Goal: Task Accomplishment & Management: Manage account settings

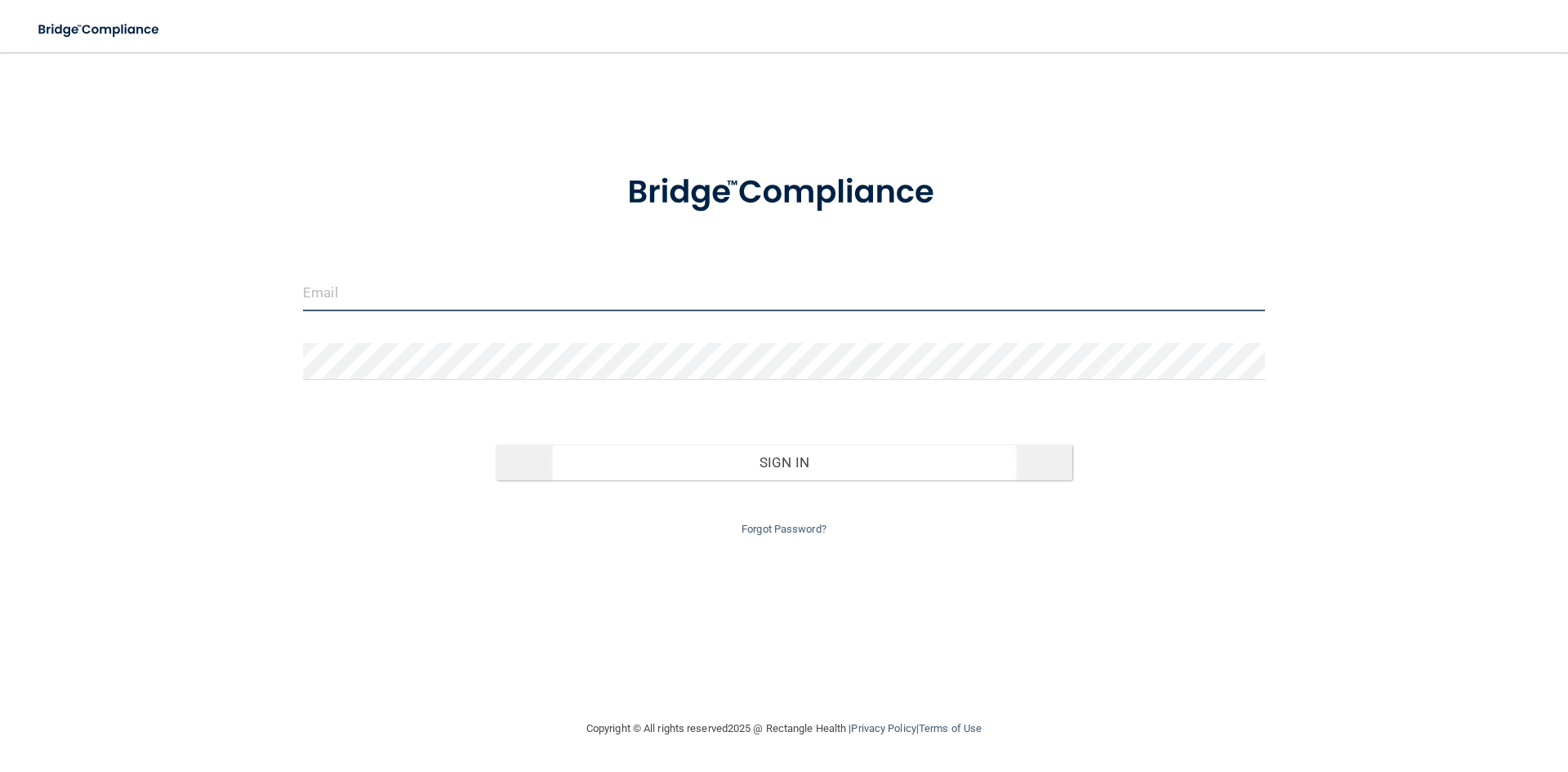
type input "[EMAIL_ADDRESS][DOMAIN_NAME]"
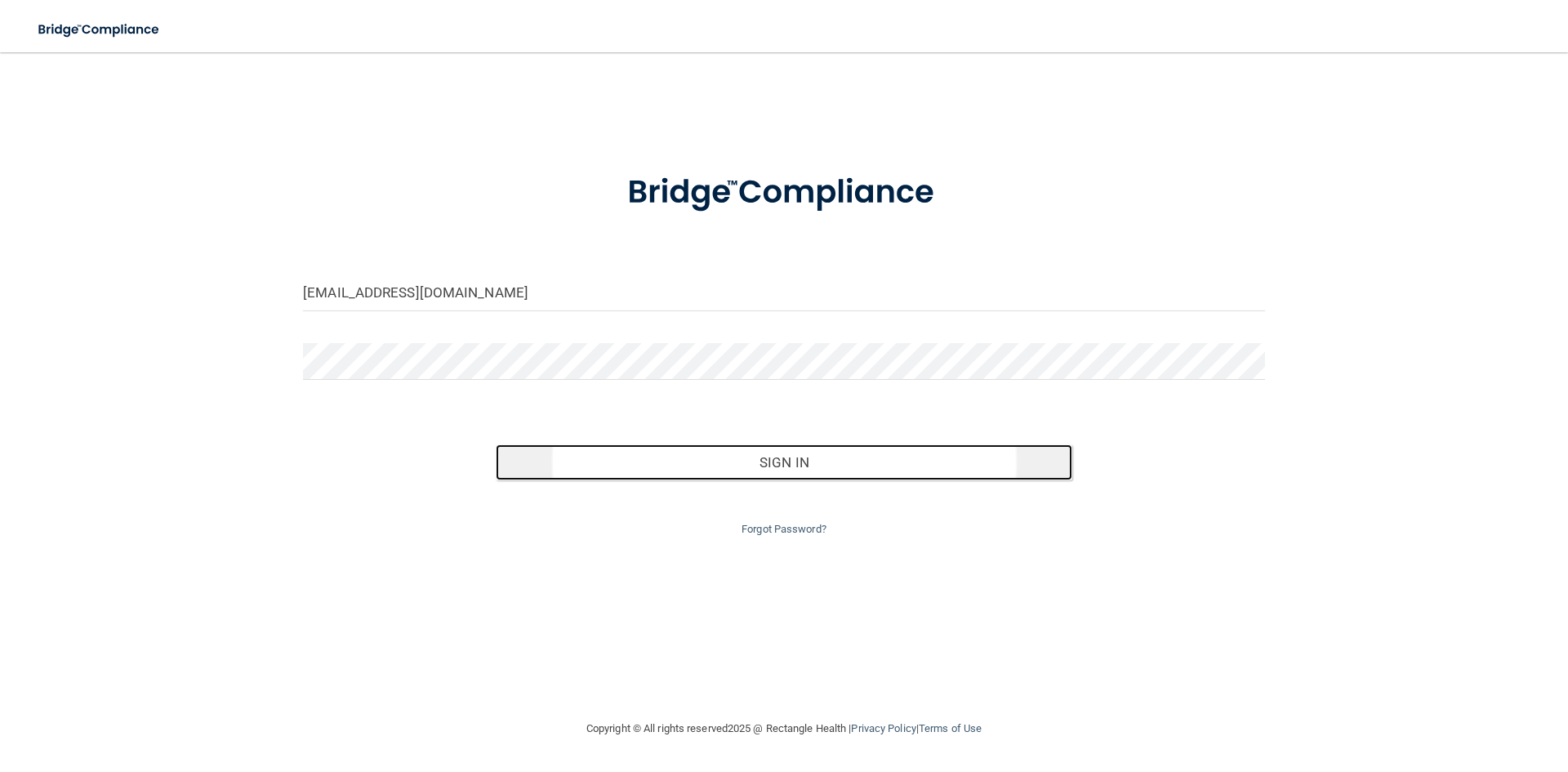
click at [723, 457] on button "Sign In" at bounding box center [784, 463] width 577 height 36
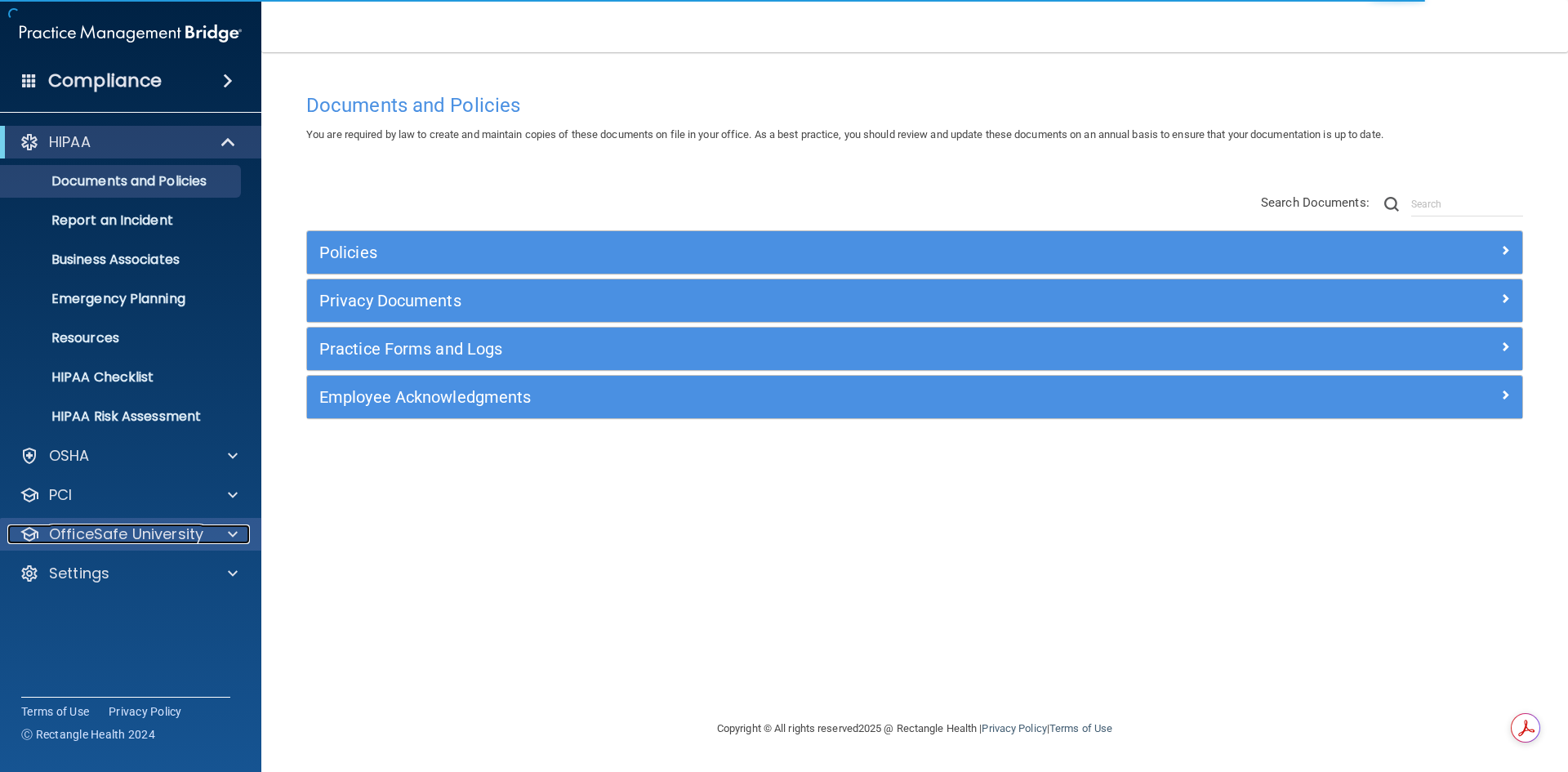
click at [98, 540] on p "OfficeSafe University" at bounding box center [126, 534] width 155 height 20
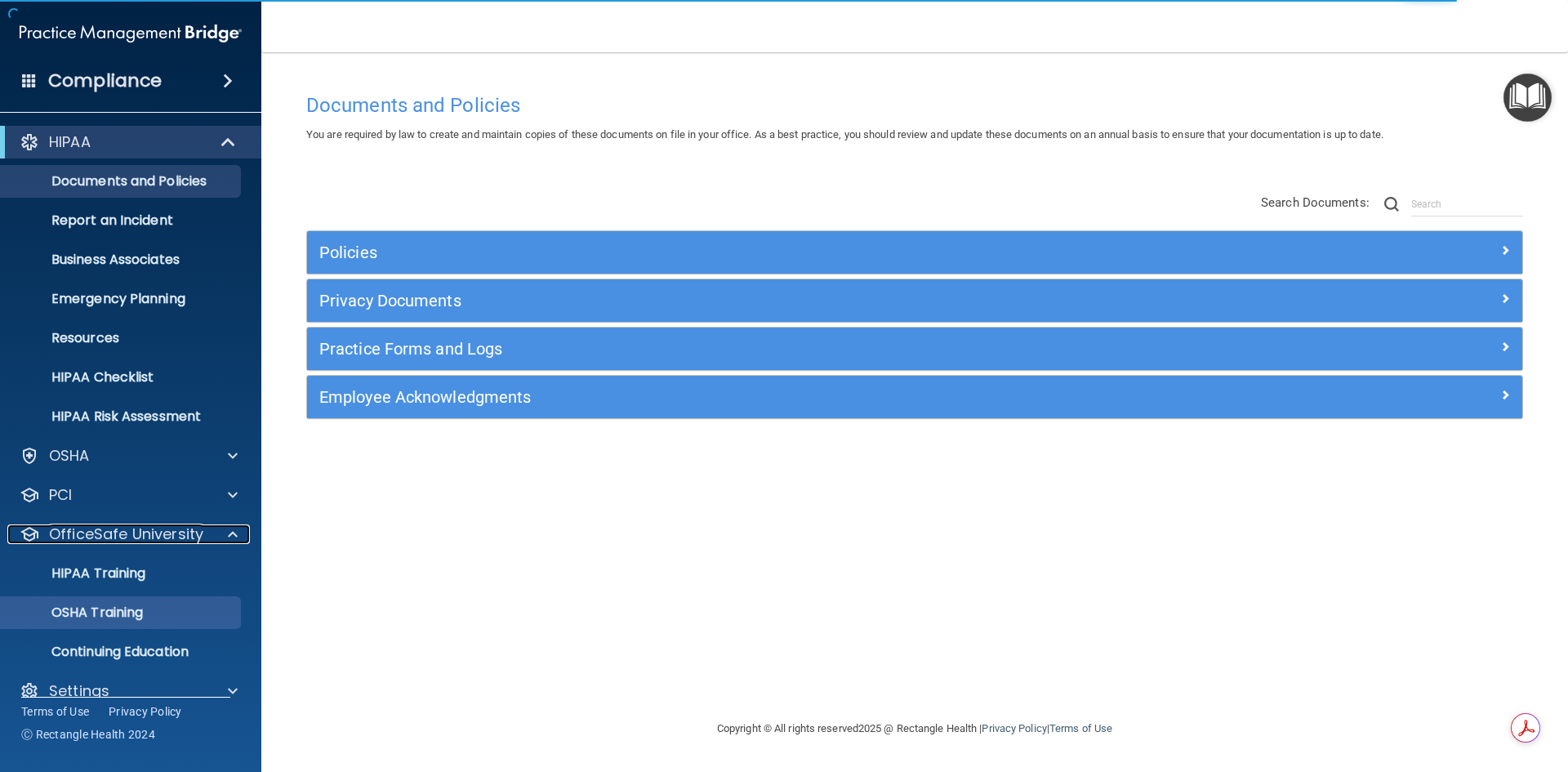
scroll to position [24, 0]
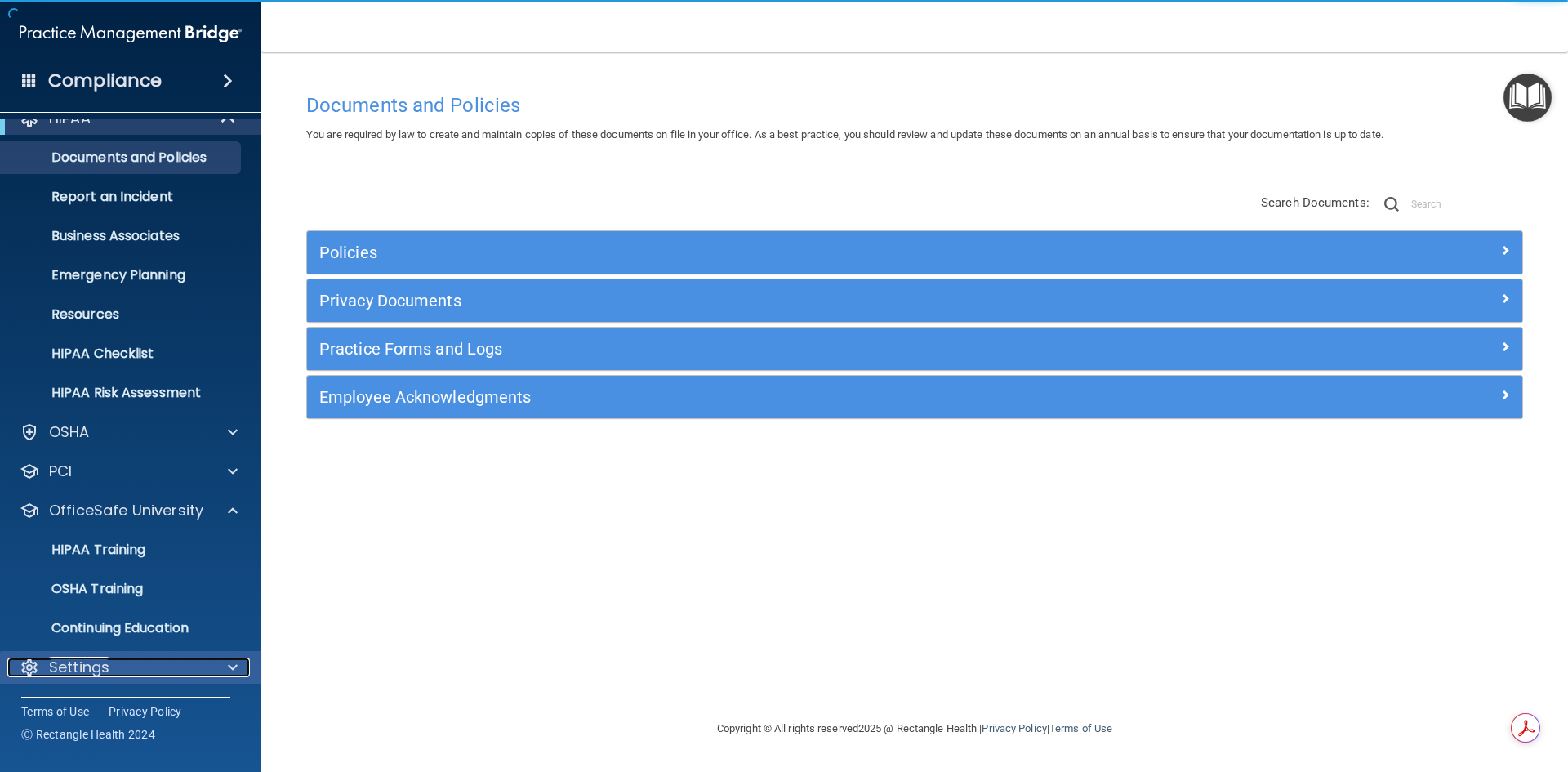
click at [104, 668] on p "Settings" at bounding box center [79, 667] width 60 height 20
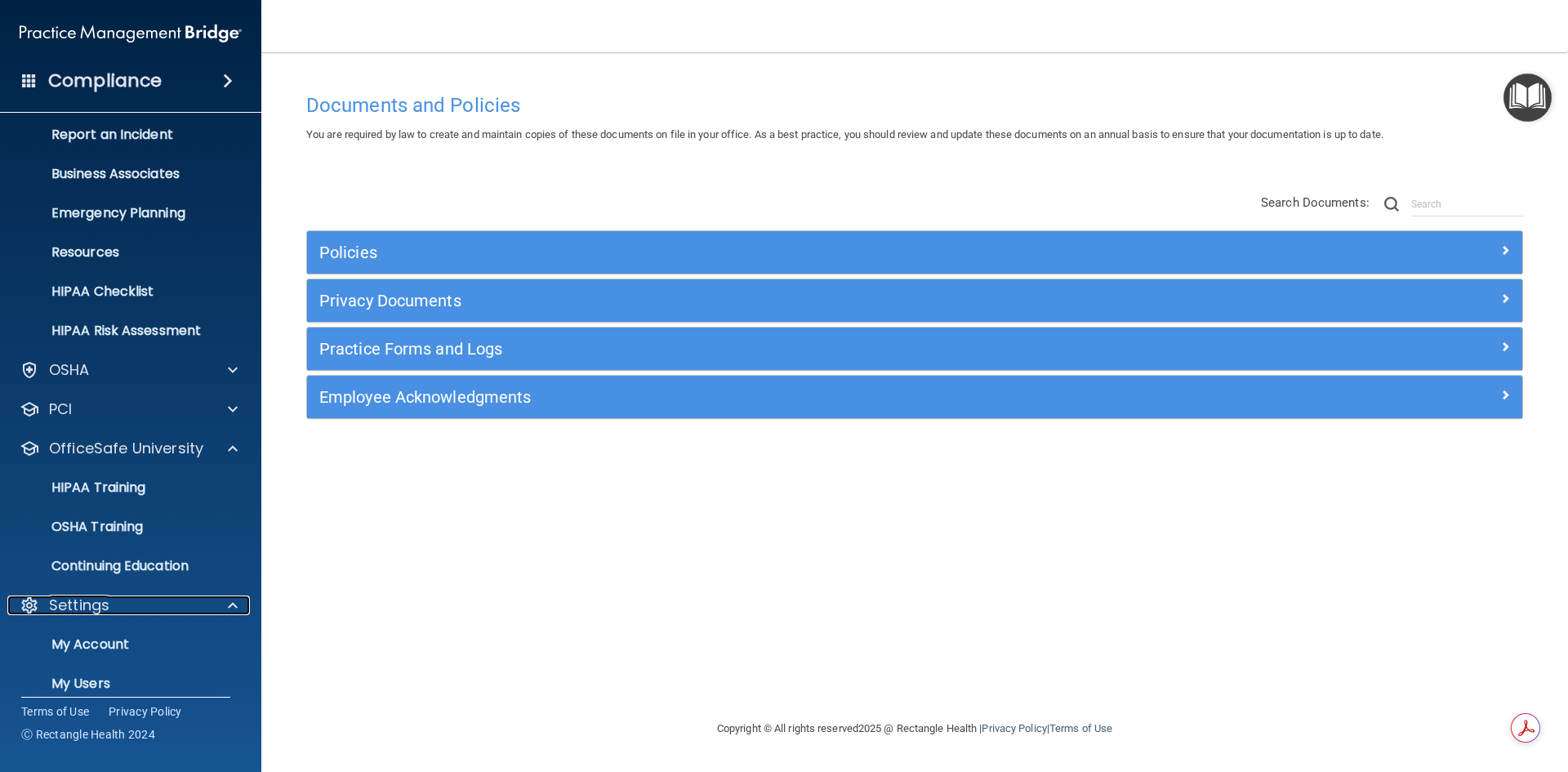
scroll to position [181, 0]
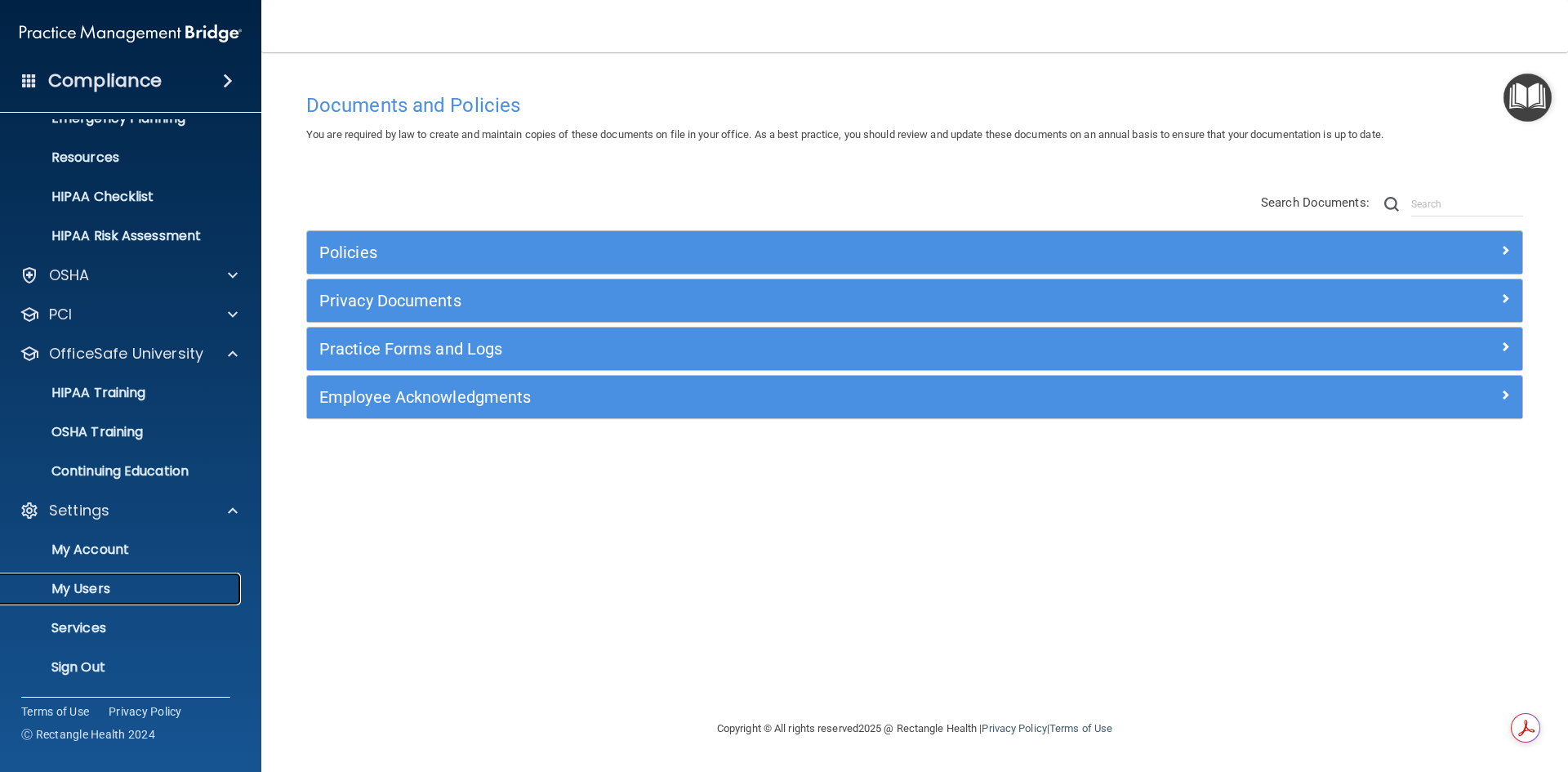
click at [113, 591] on p "My Users" at bounding box center [121, 589] width 223 height 16
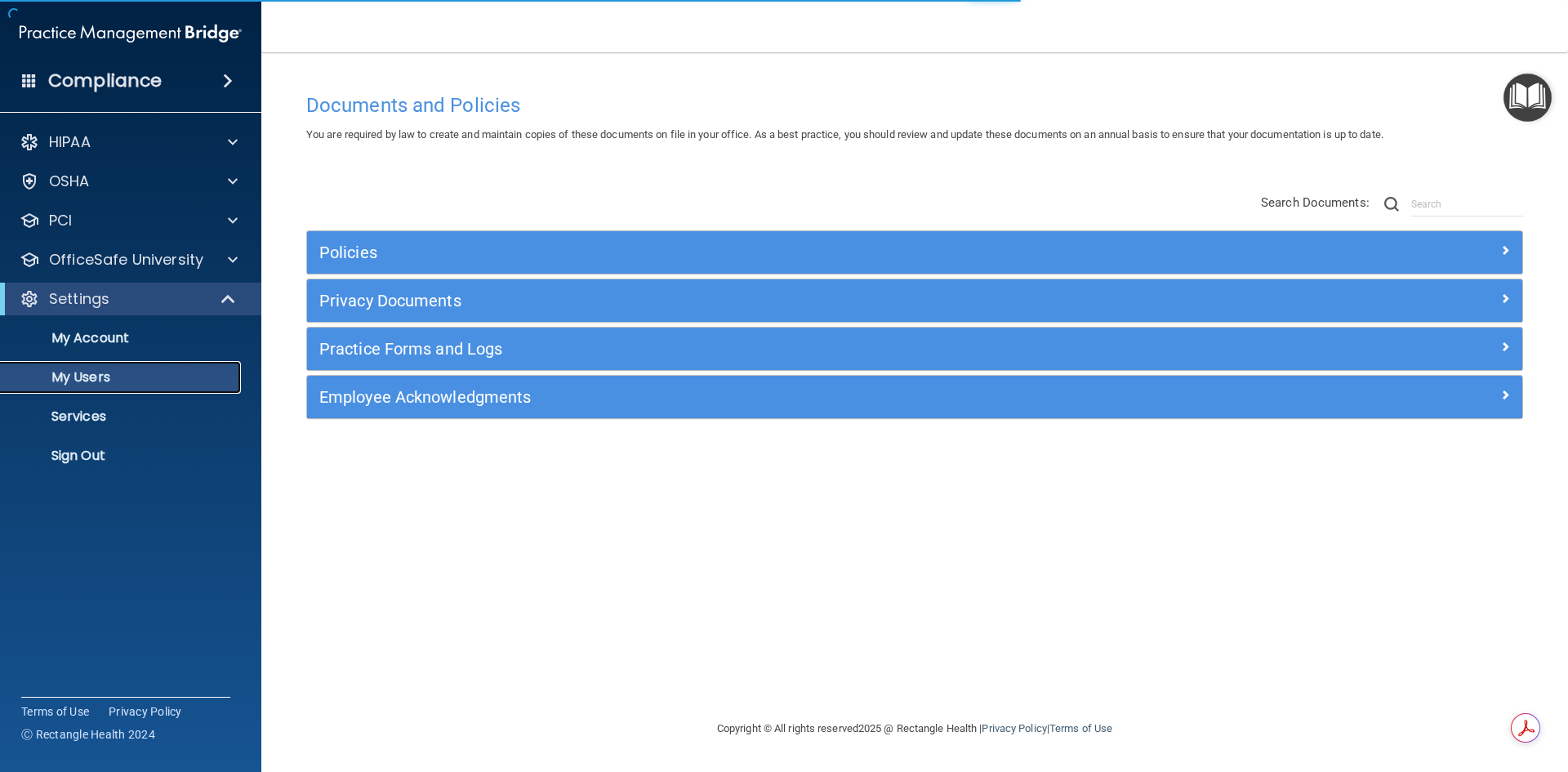
select select "20"
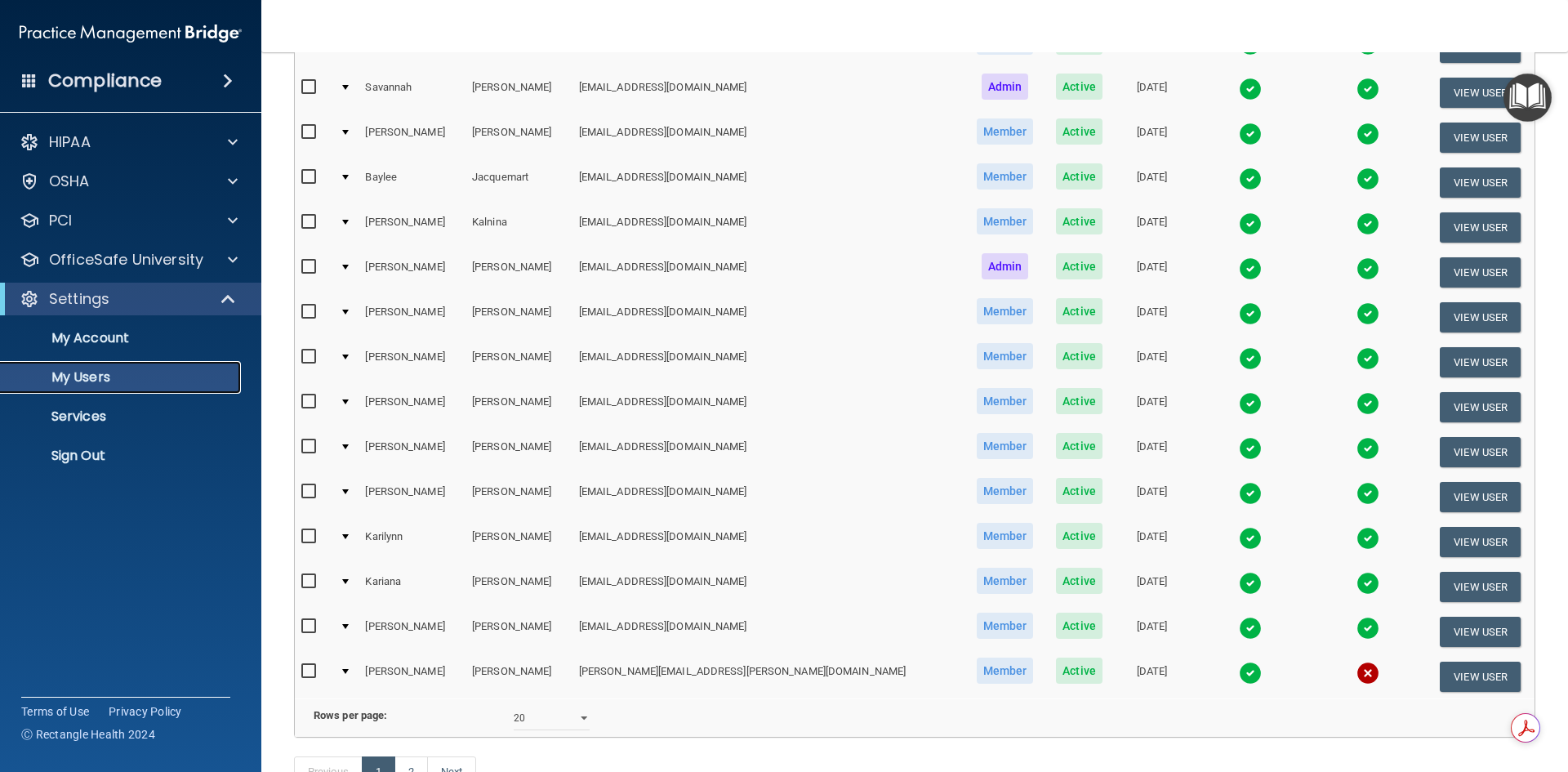
scroll to position [580, 0]
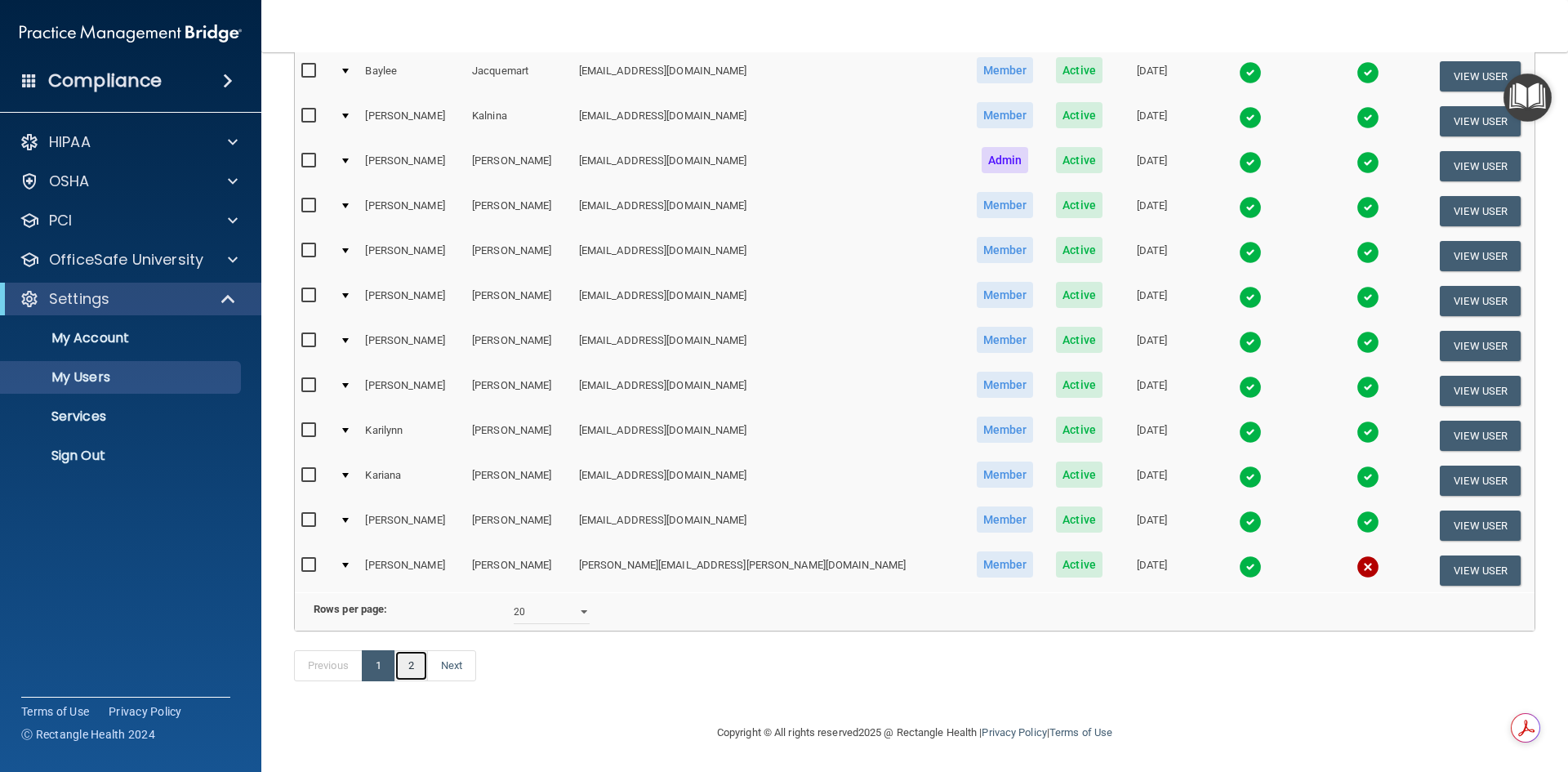
click at [417, 666] on link "2" at bounding box center [411, 665] width 34 height 31
select select "20"
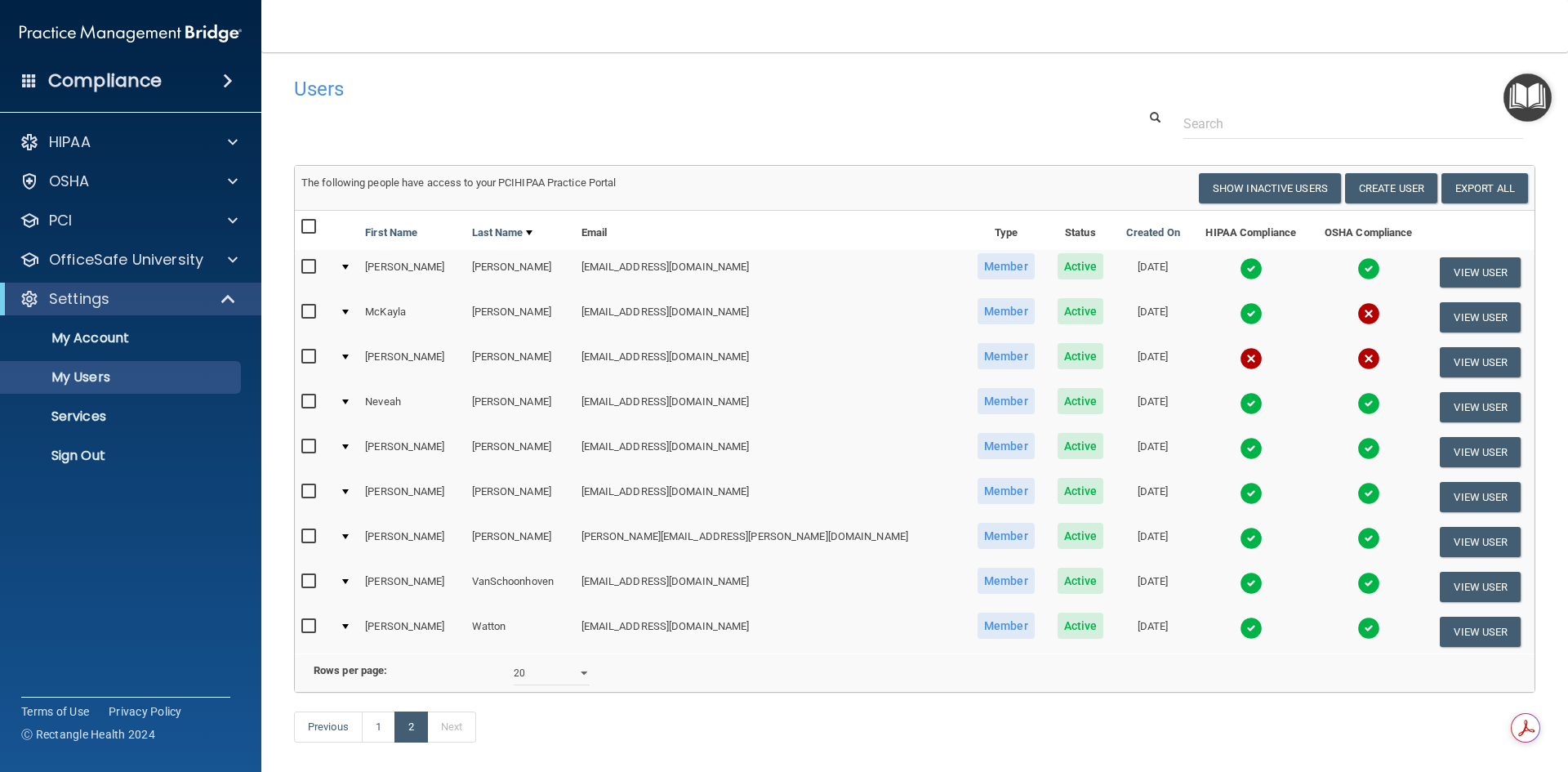
click at [302, 358] on input "checkbox" at bounding box center [311, 357] width 19 height 13
checkbox input "true"
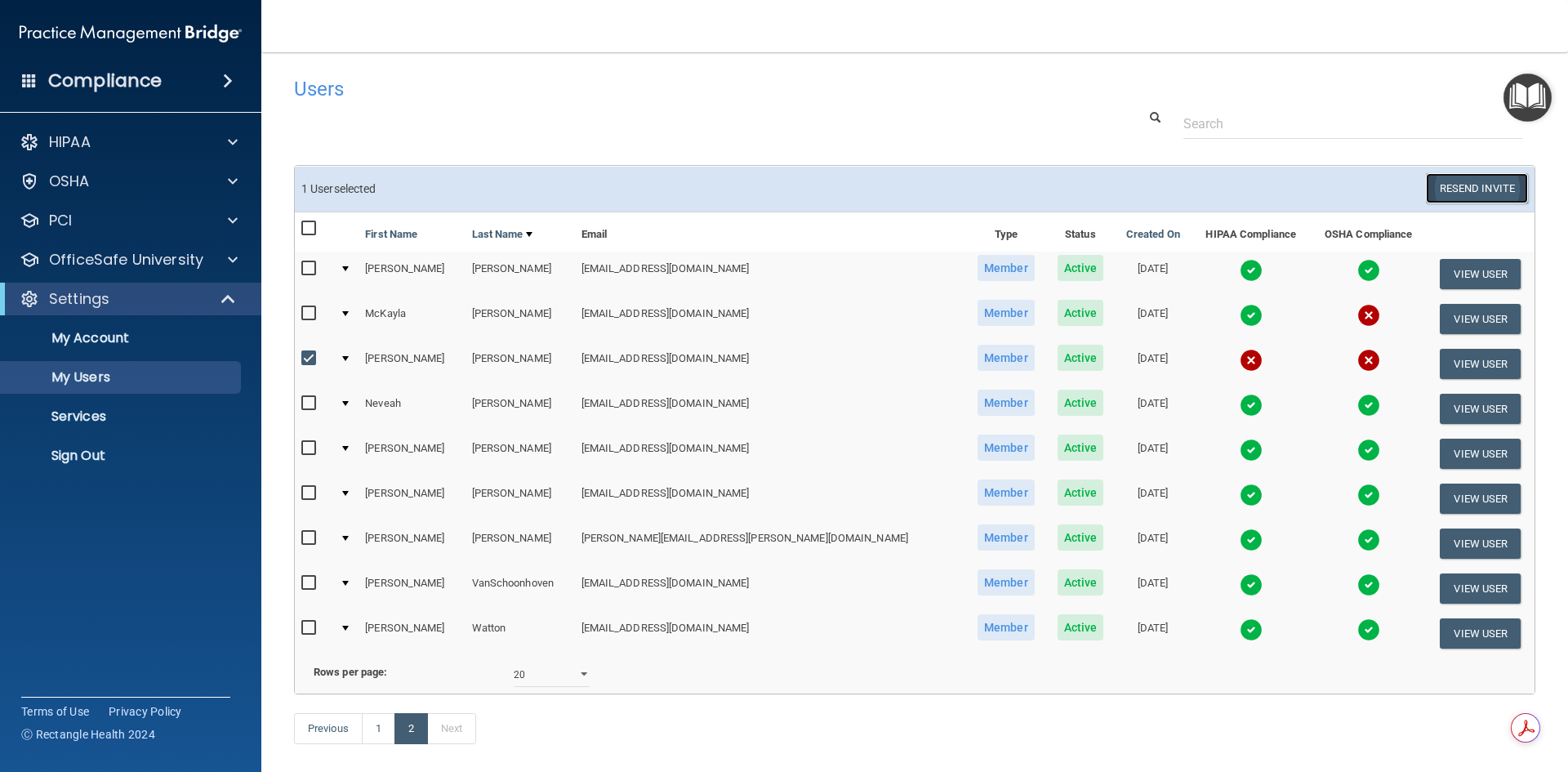
click at [1463, 189] on button "Resend Invite" at bounding box center [1476, 187] width 102 height 30
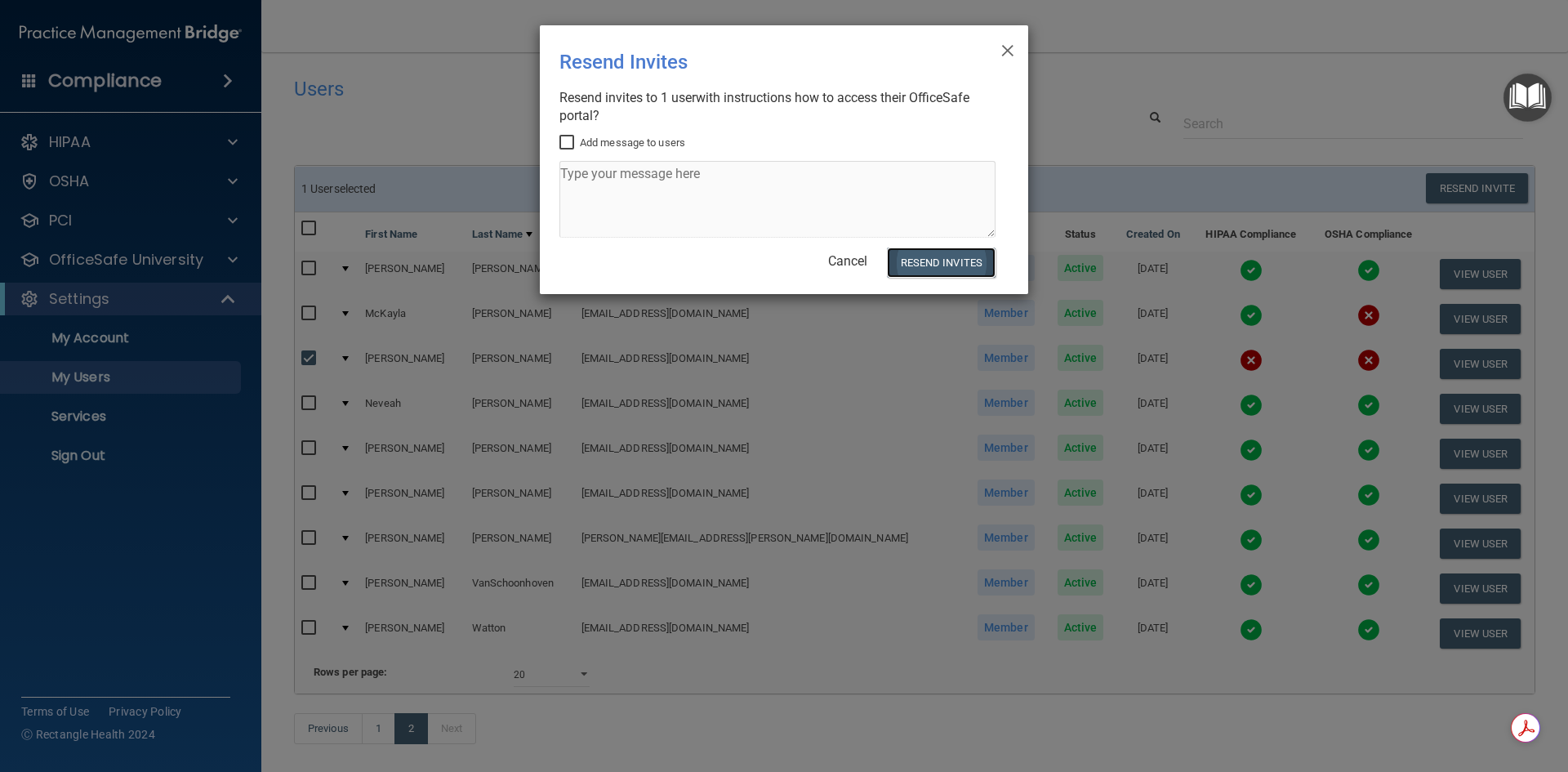
click at [927, 260] on button "Resend Invites" at bounding box center [941, 262] width 108 height 30
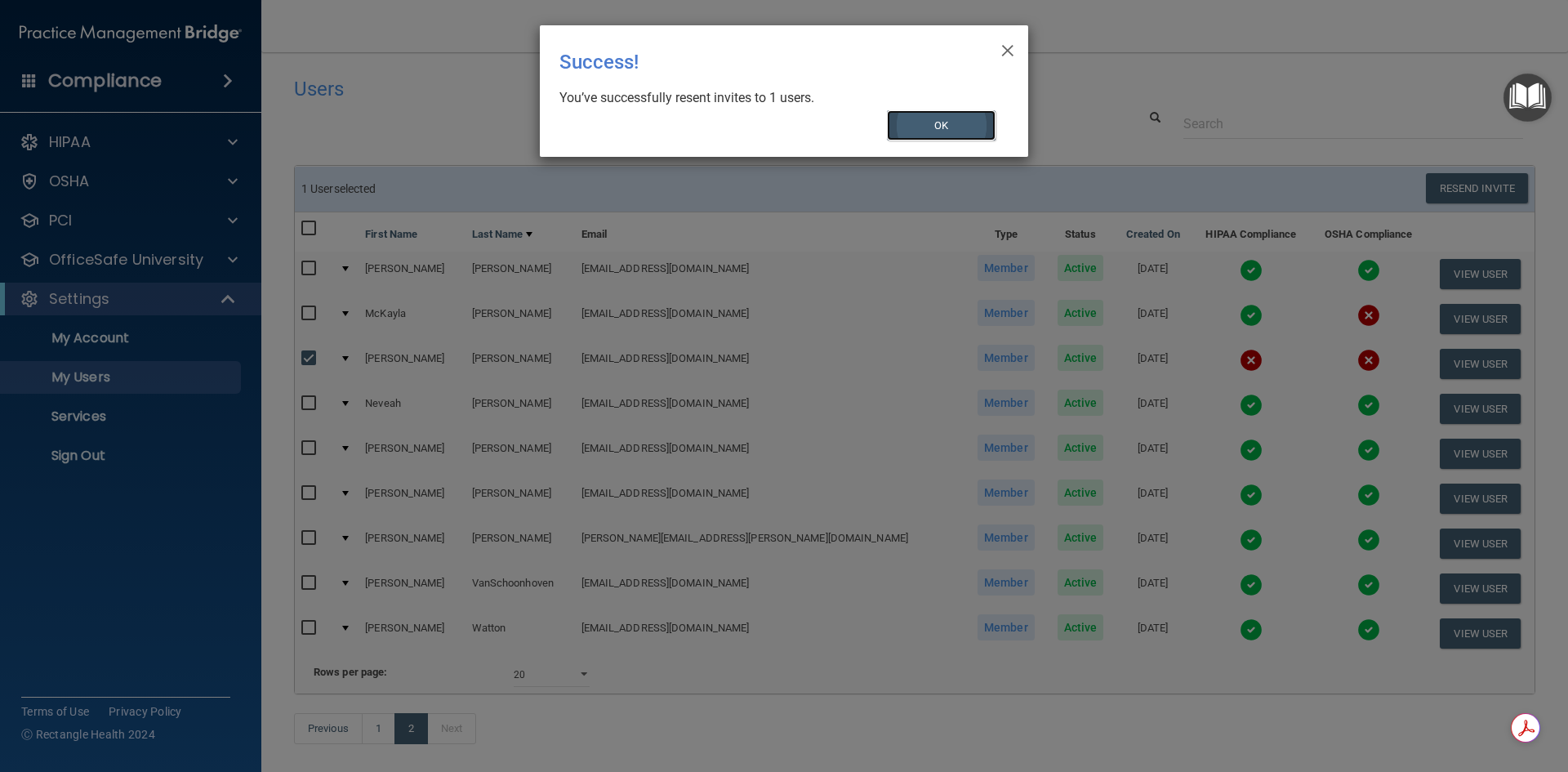
drag, startPoint x: 939, startPoint y: 123, endPoint x: 786, endPoint y: 98, distance: 155.0
click at [937, 123] on button "OK" at bounding box center [941, 125] width 109 height 30
